Goal: Navigation & Orientation: Find specific page/section

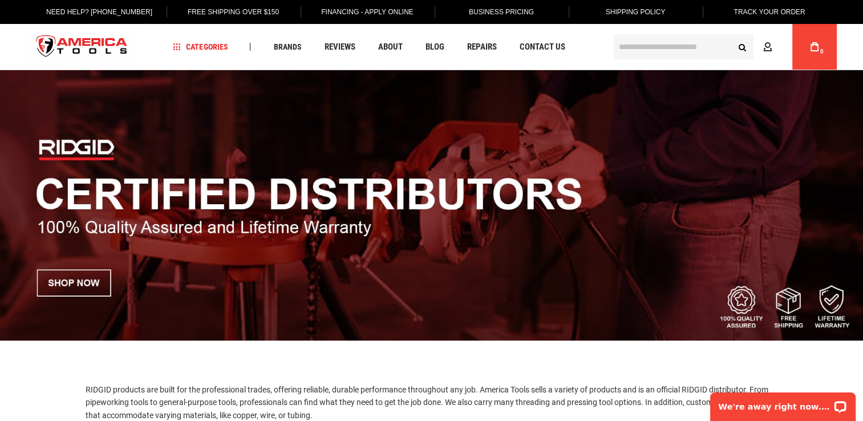
click at [88, 285] on img at bounding box center [431, 205] width 863 height 270
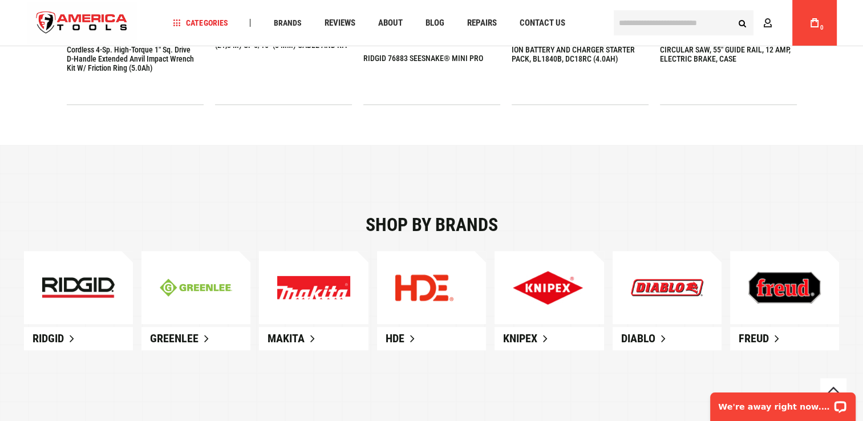
scroll to position [627, 0]
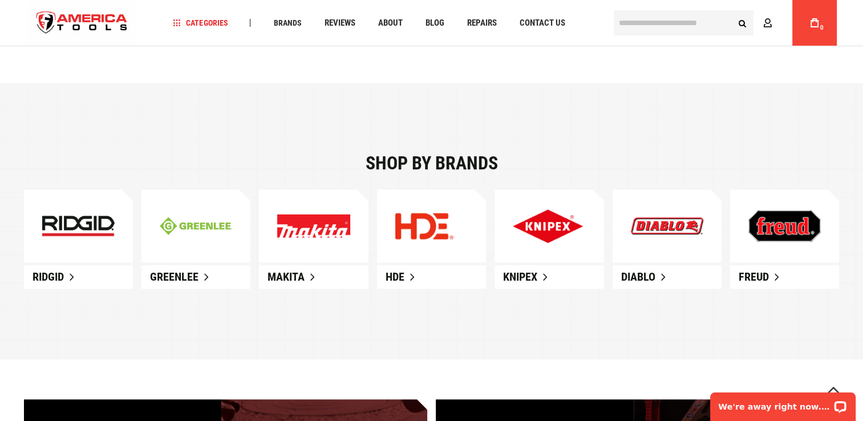
click at [47, 277] on span "Ridgid" at bounding box center [48, 277] width 31 height 14
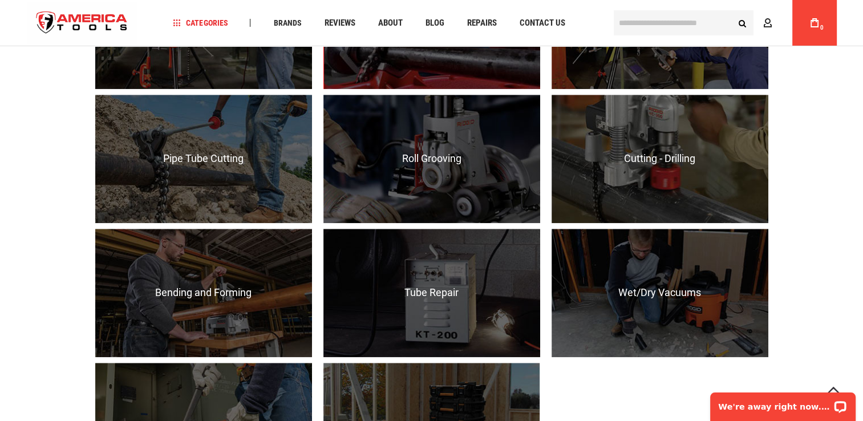
scroll to position [1026, 0]
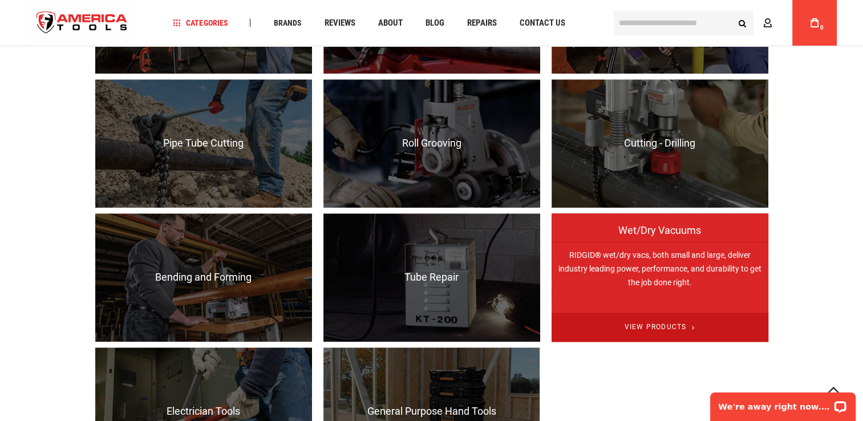
click at [667, 322] on span "View Products" at bounding box center [659, 326] width 217 height 29
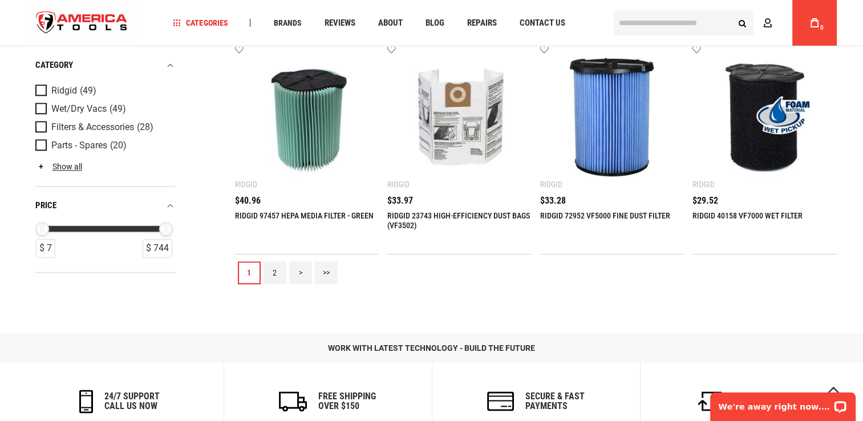
scroll to position [1369, 0]
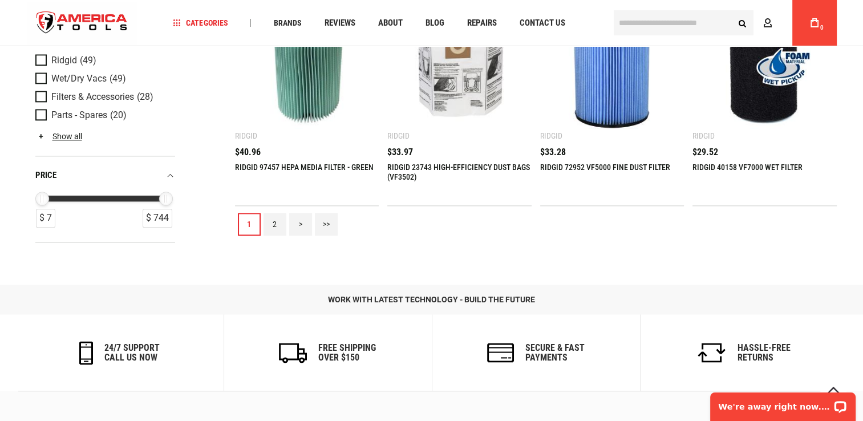
click at [275, 234] on link "2" at bounding box center [274, 224] width 23 height 23
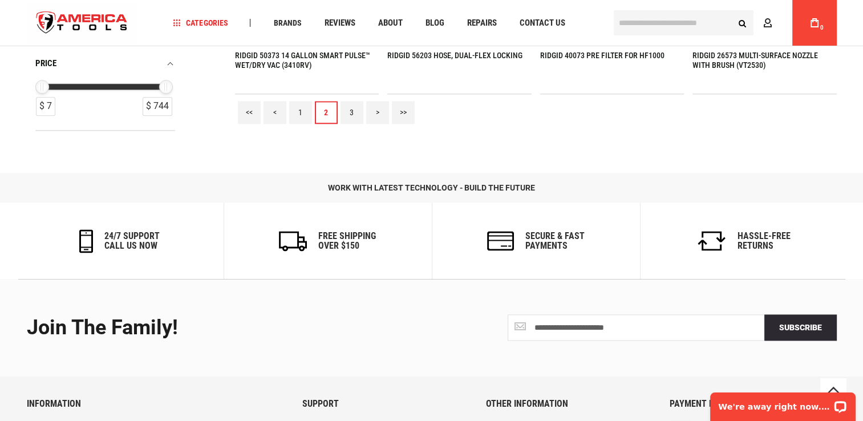
scroll to position [1483, 0]
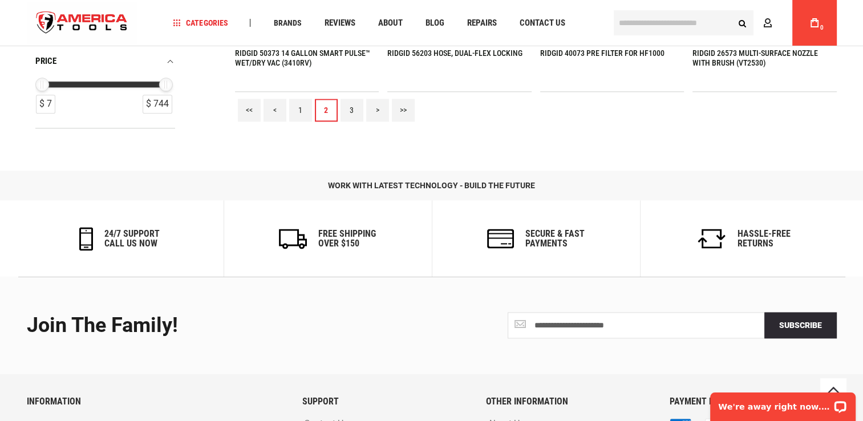
click at [348, 120] on link "3" at bounding box center [351, 110] width 23 height 23
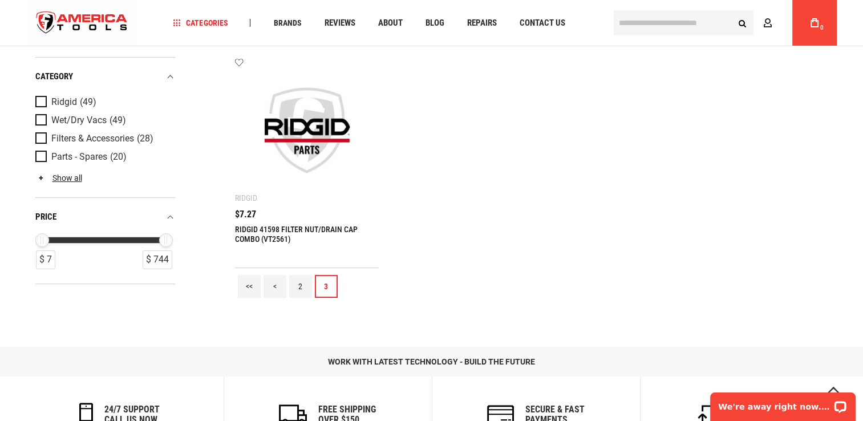
scroll to position [228, 0]
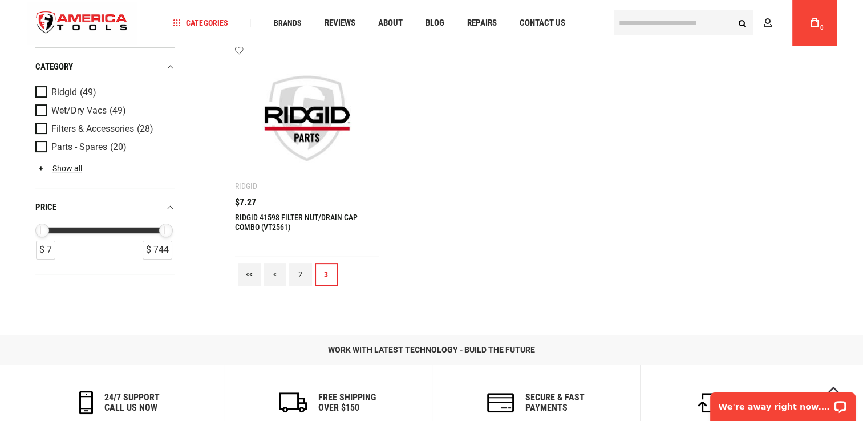
click at [303, 284] on link "2" at bounding box center [300, 274] width 23 height 23
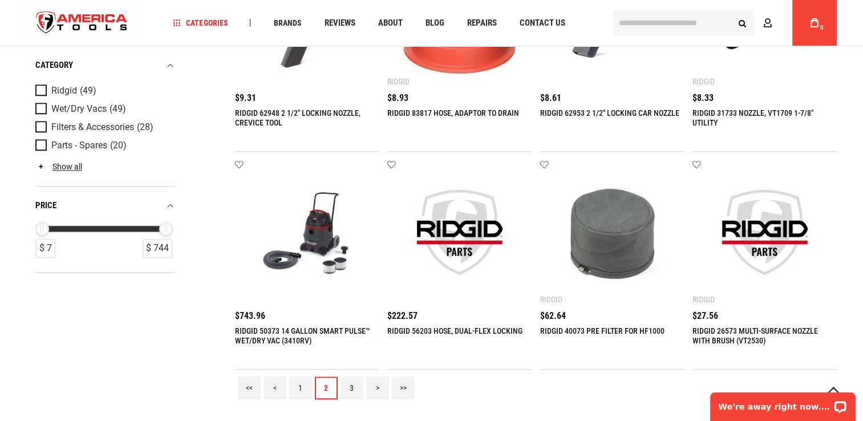
scroll to position [1255, 0]
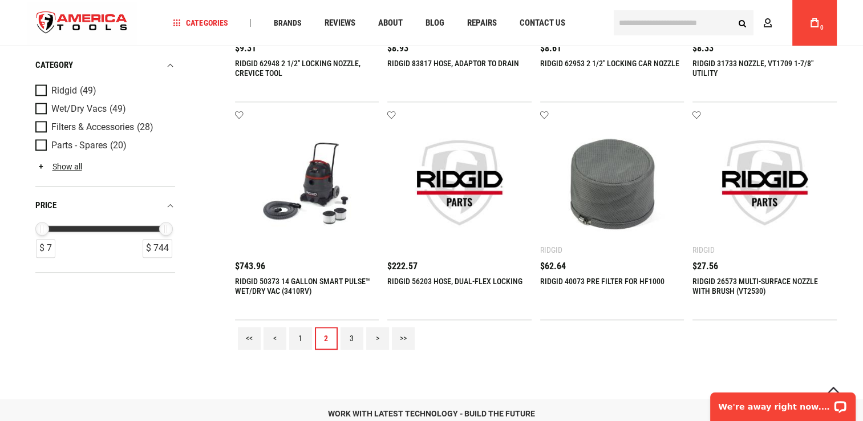
click at [300, 350] on link "1" at bounding box center [300, 338] width 23 height 23
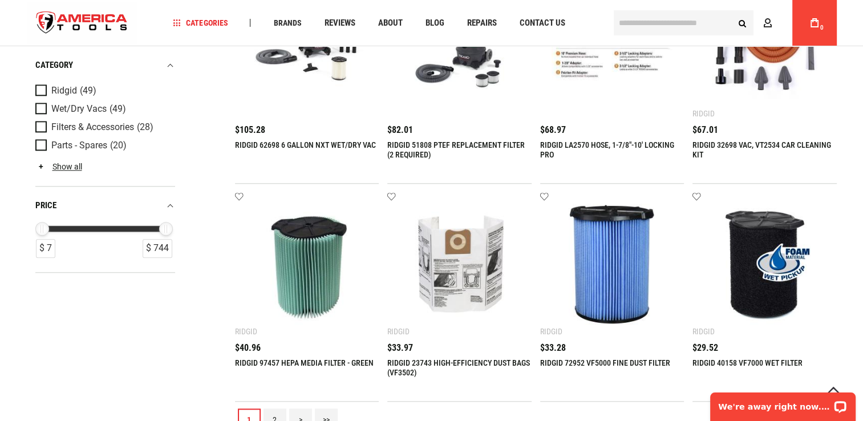
scroll to position [1083, 0]
